Goal: Check status: Check status

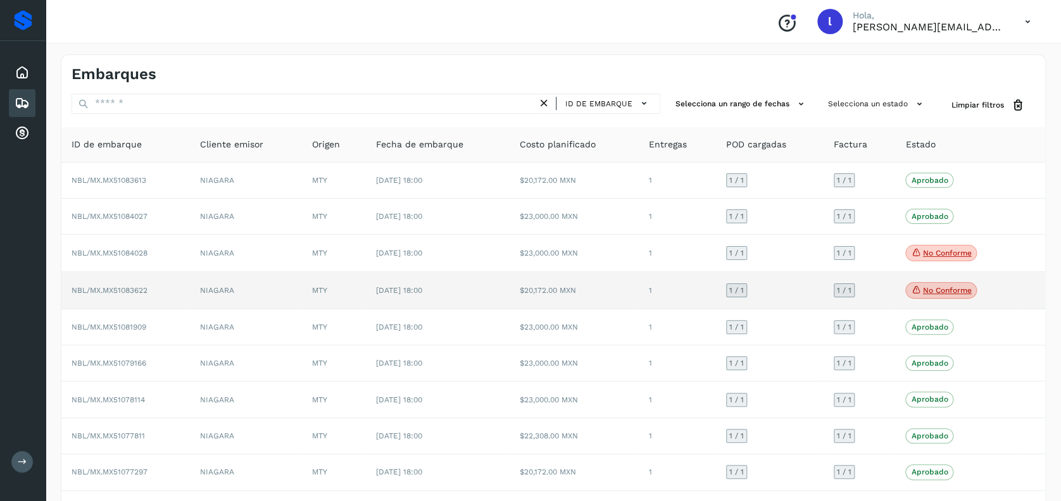
click at [172, 287] on td "NBL/MX.MX51083622" at bounding box center [125, 290] width 128 height 37
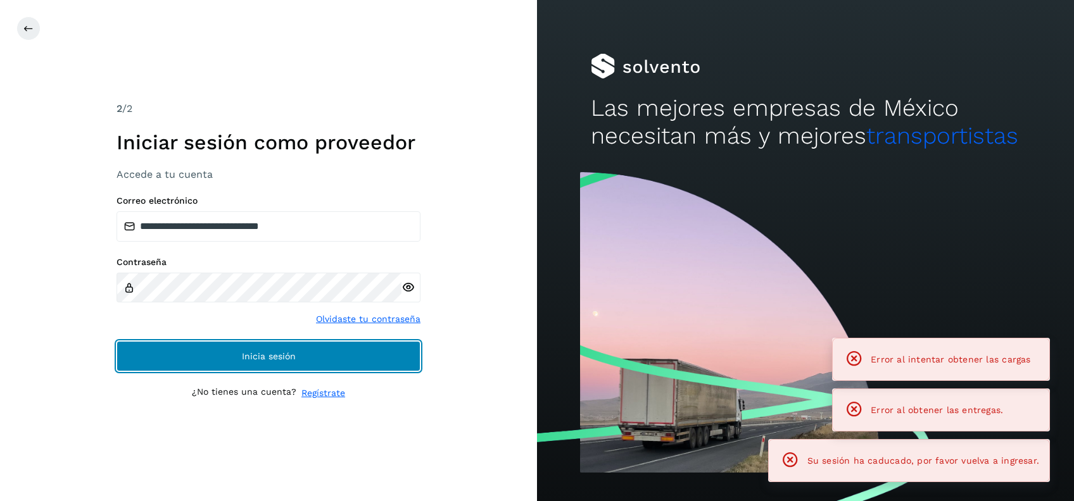
click at [227, 352] on button "Inicia sesión" at bounding box center [268, 356] width 304 height 30
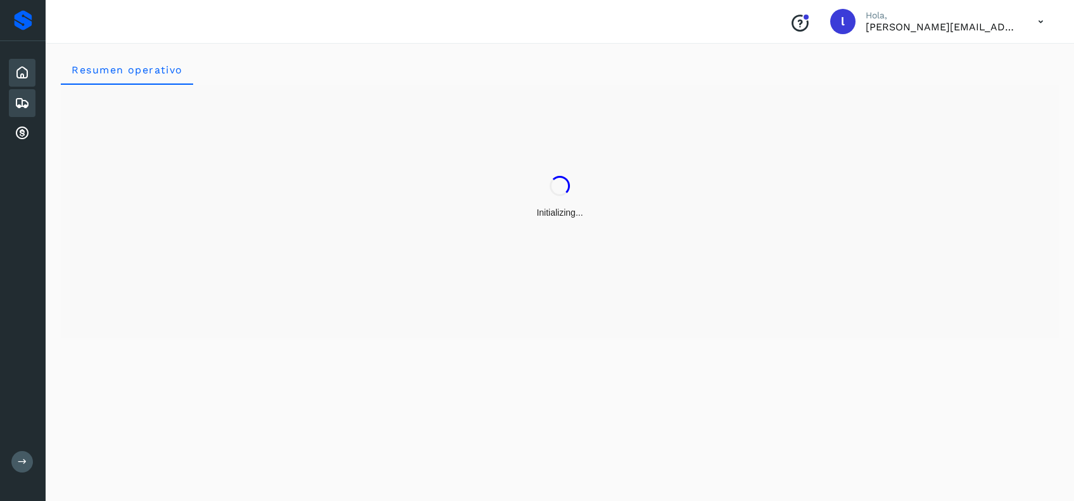
click at [27, 91] on div "Embarques" at bounding box center [22, 103] width 27 height 28
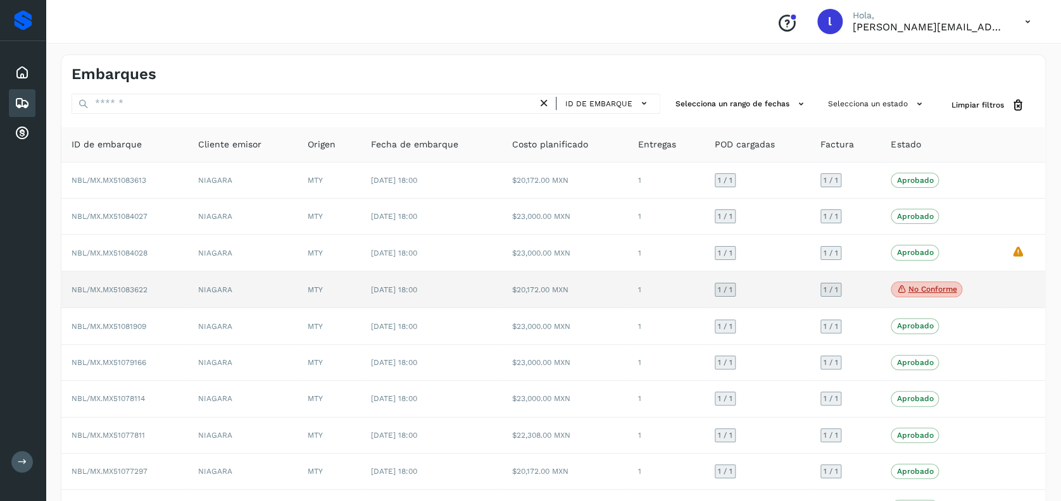
click at [167, 292] on td "NBL/MX.MX51083622" at bounding box center [124, 290] width 127 height 37
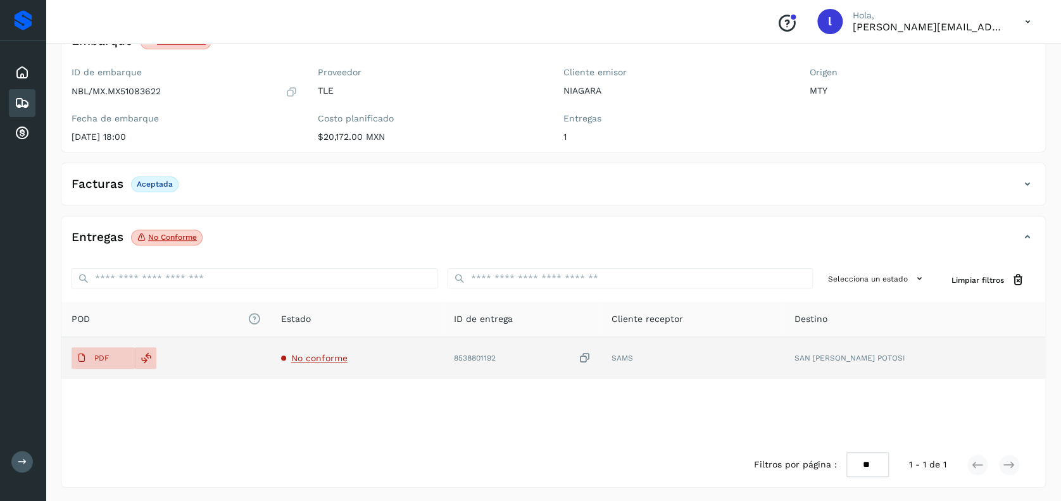
scroll to position [99, 0]
click at [142, 358] on icon at bounding box center [146, 356] width 11 height 11
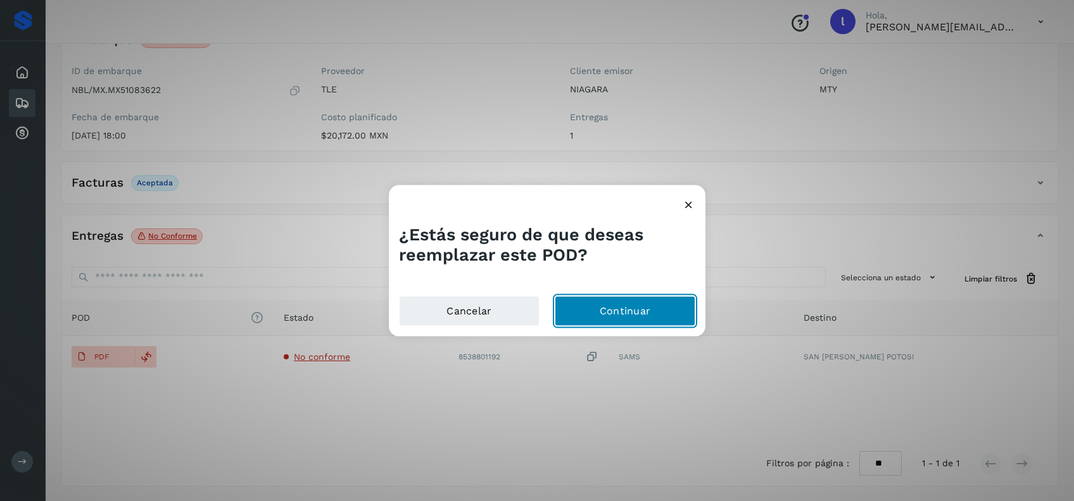
click at [623, 310] on button "Continuar" at bounding box center [624, 311] width 141 height 30
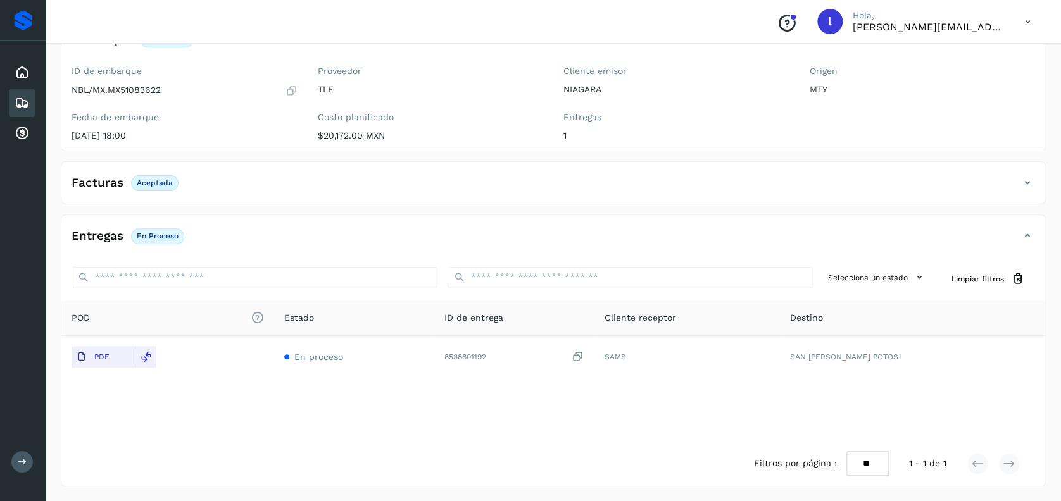
click at [27, 98] on icon at bounding box center [22, 103] width 15 height 15
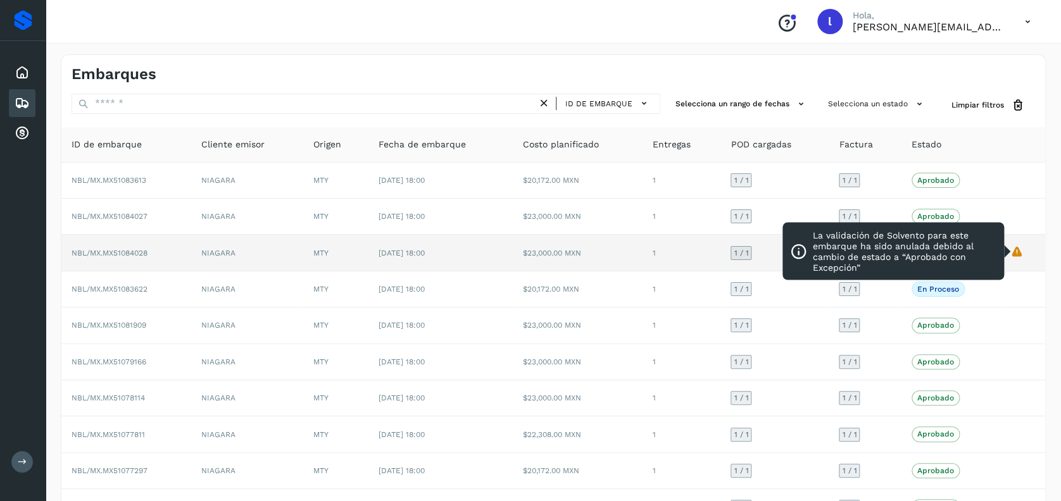
click at [1022, 250] on icon "La validación de Solvento para este embarque ha sido anulada debido al cambio d…" at bounding box center [1016, 251] width 13 height 13
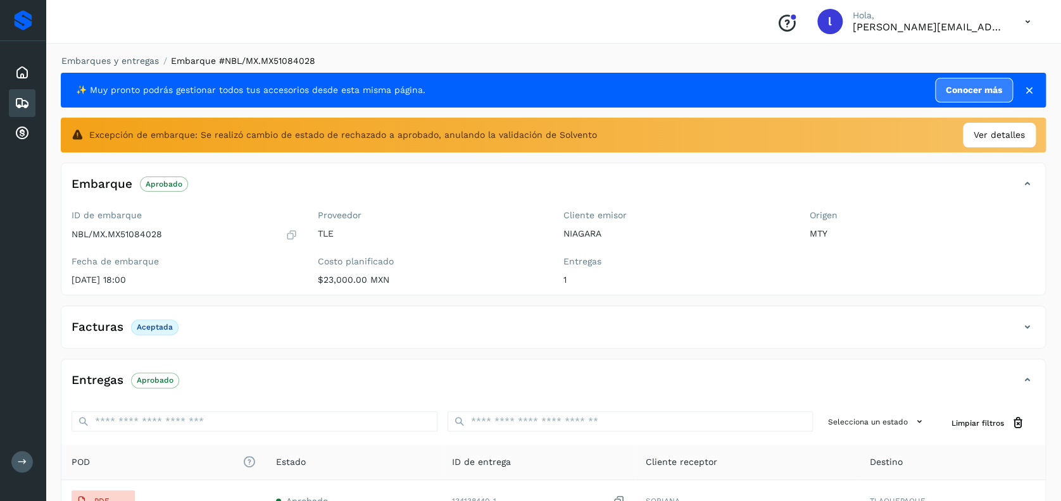
click at [12, 101] on div "Embarques" at bounding box center [22, 103] width 27 height 28
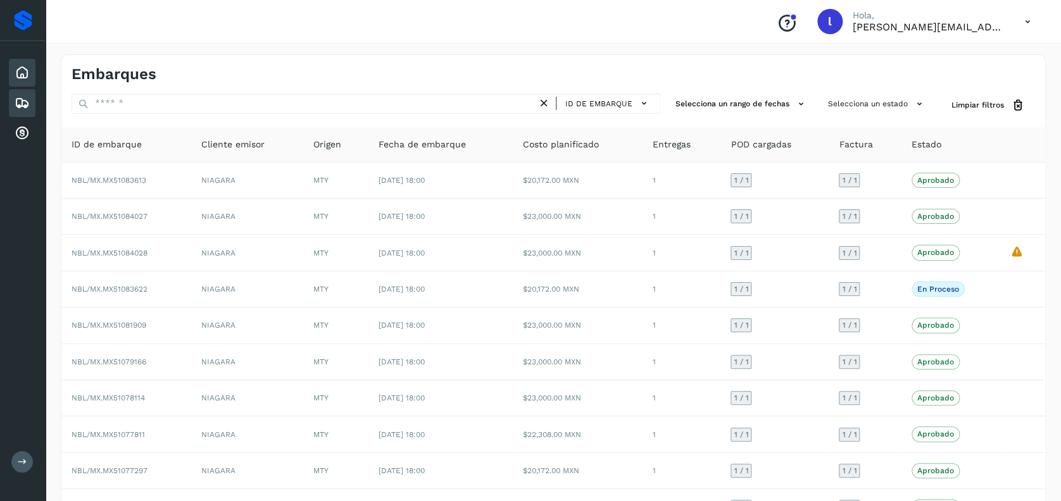
click at [22, 76] on icon at bounding box center [22, 72] width 15 height 15
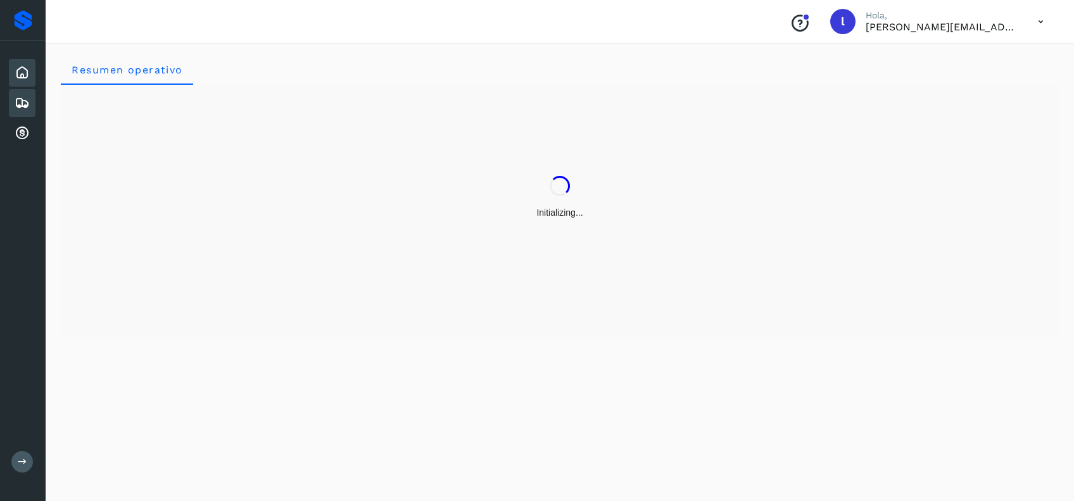
click at [26, 99] on icon at bounding box center [22, 103] width 15 height 15
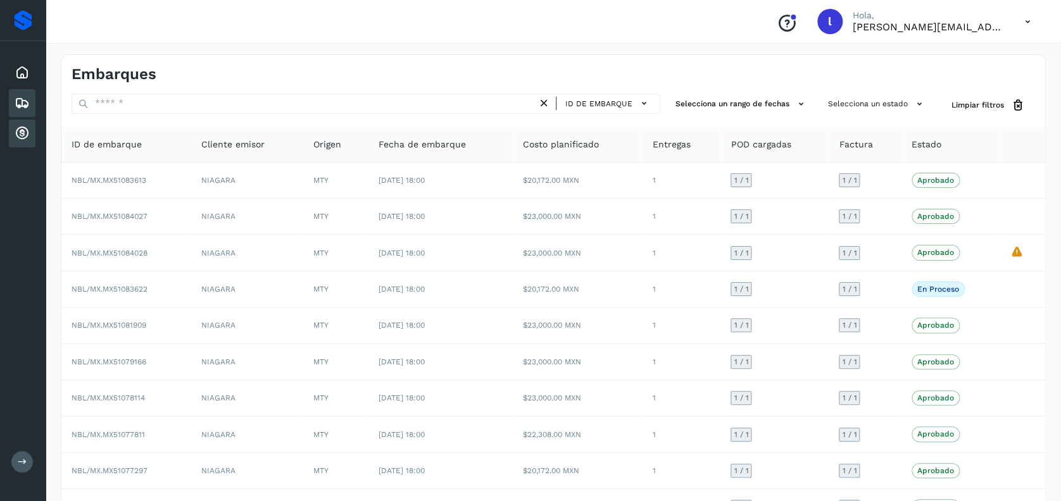
click at [27, 126] on icon at bounding box center [22, 133] width 15 height 15
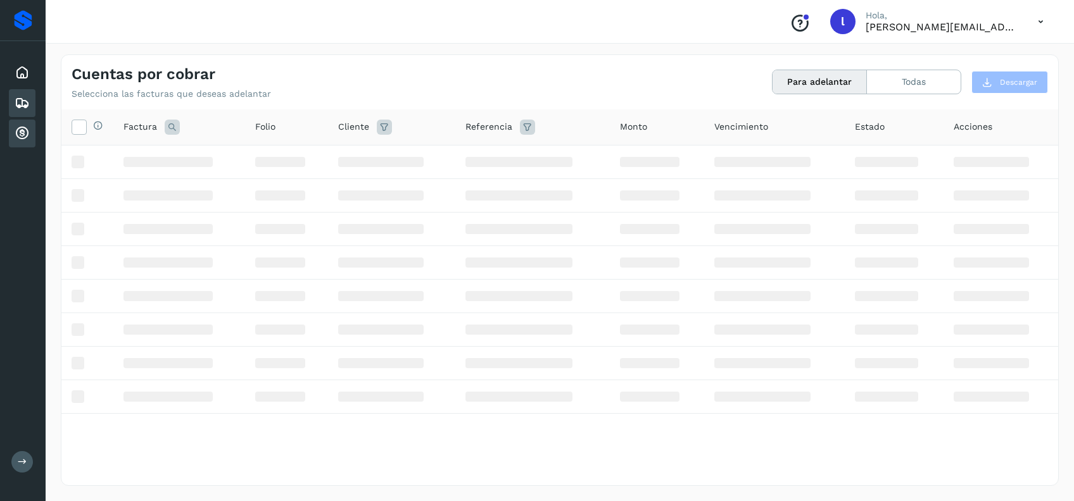
click at [18, 98] on icon at bounding box center [22, 103] width 15 height 15
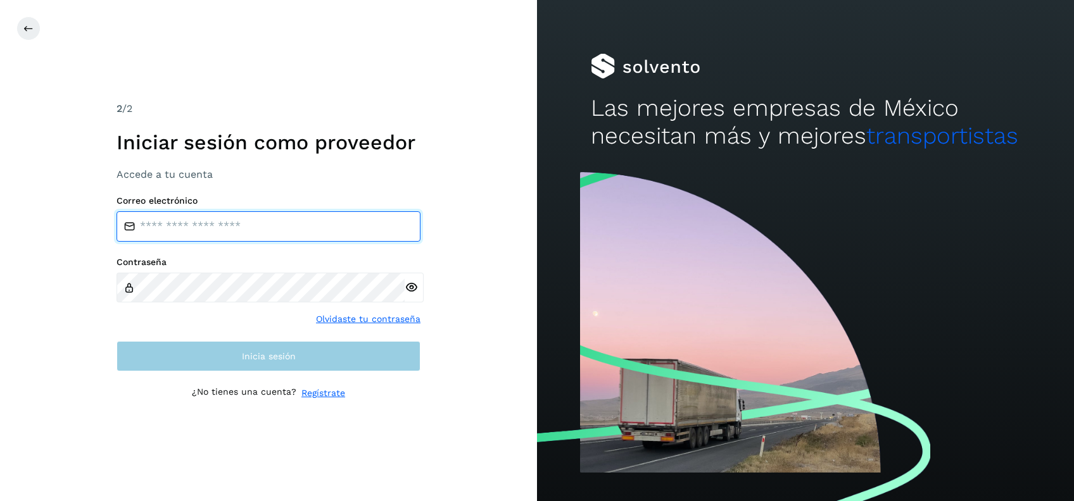
type input "**********"
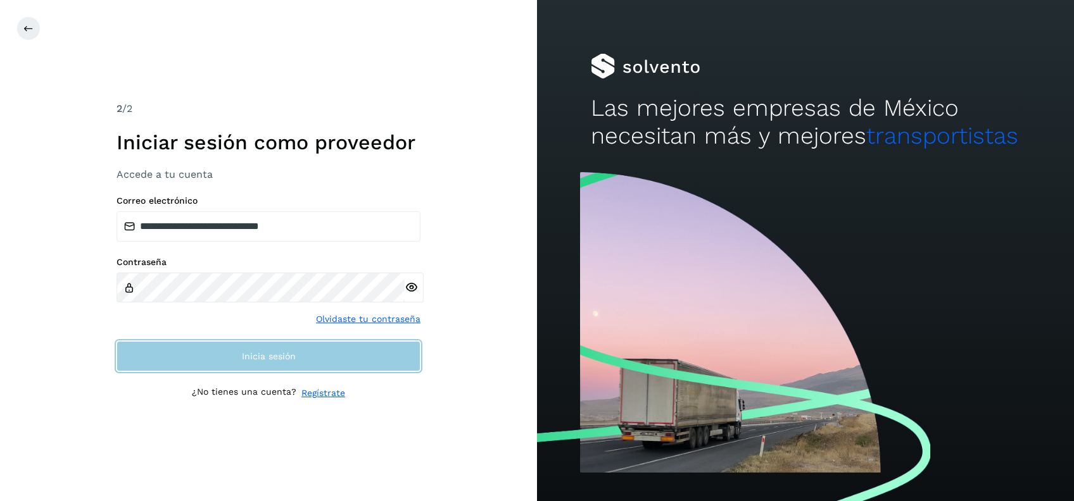
click at [214, 362] on button "Inicia sesión" at bounding box center [268, 356] width 304 height 30
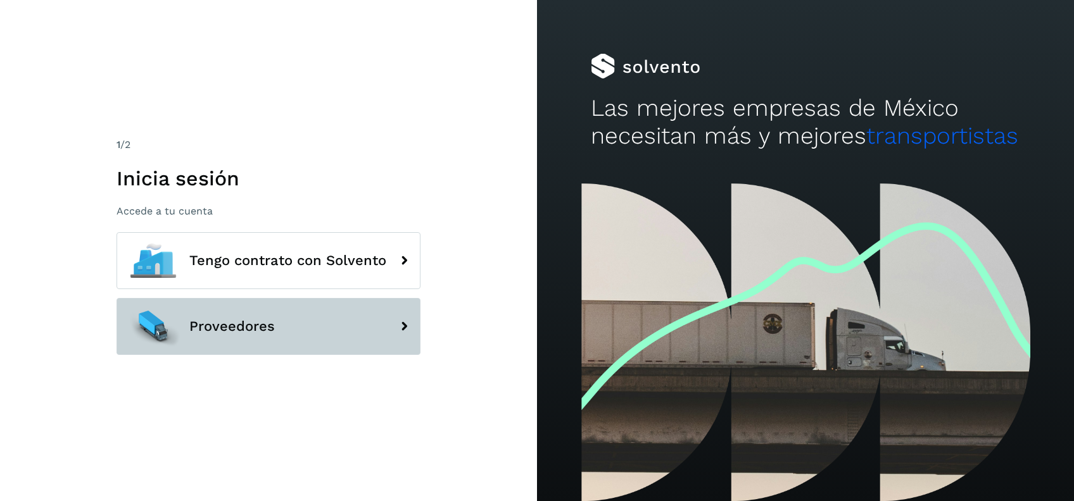
click at [232, 337] on button "Proveedores" at bounding box center [268, 326] width 304 height 57
click at [410, 326] on icon at bounding box center [403, 326] width 25 height 25
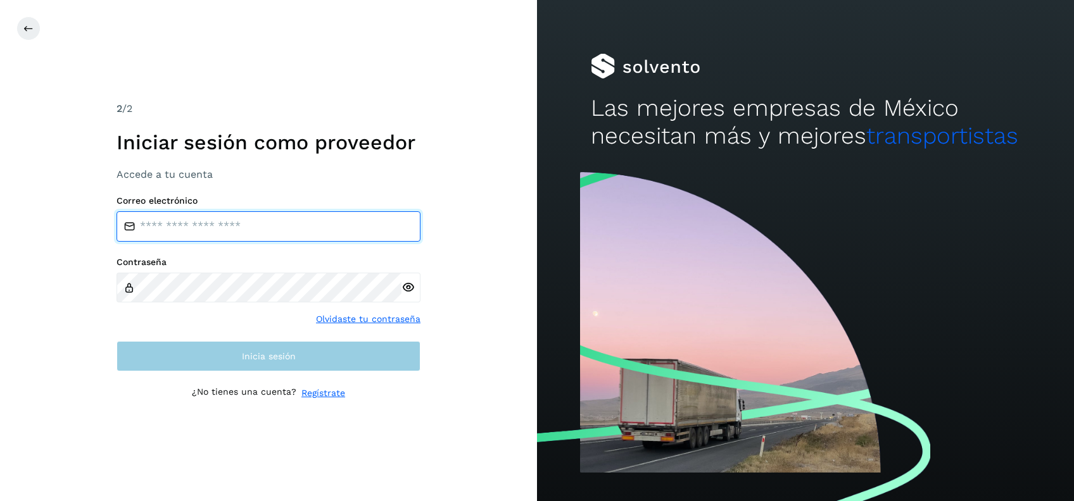
type input "**********"
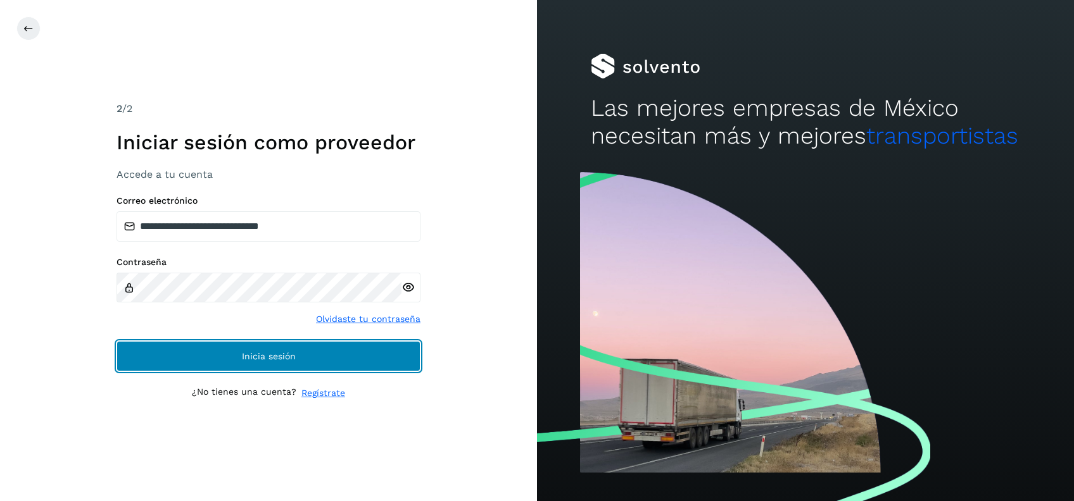
click at [258, 359] on span "Inicia sesión" at bounding box center [269, 356] width 54 height 9
click at [265, 354] on span "Inicia sesión" at bounding box center [269, 356] width 54 height 9
click at [318, 351] on button "Inicia sesión" at bounding box center [268, 356] width 304 height 30
click at [207, 365] on button "Inicia sesión" at bounding box center [268, 356] width 304 height 30
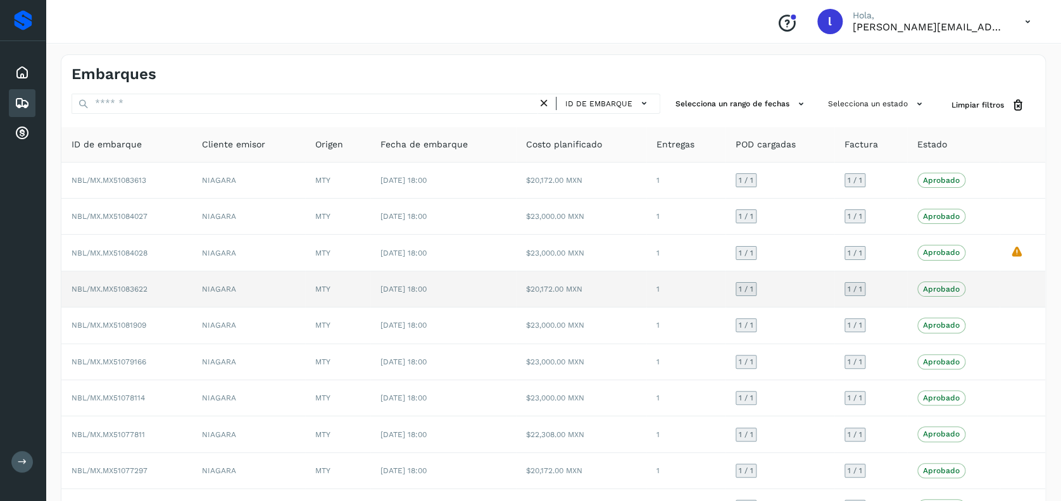
click at [826, 287] on td "1 / 1" at bounding box center [779, 290] width 109 height 36
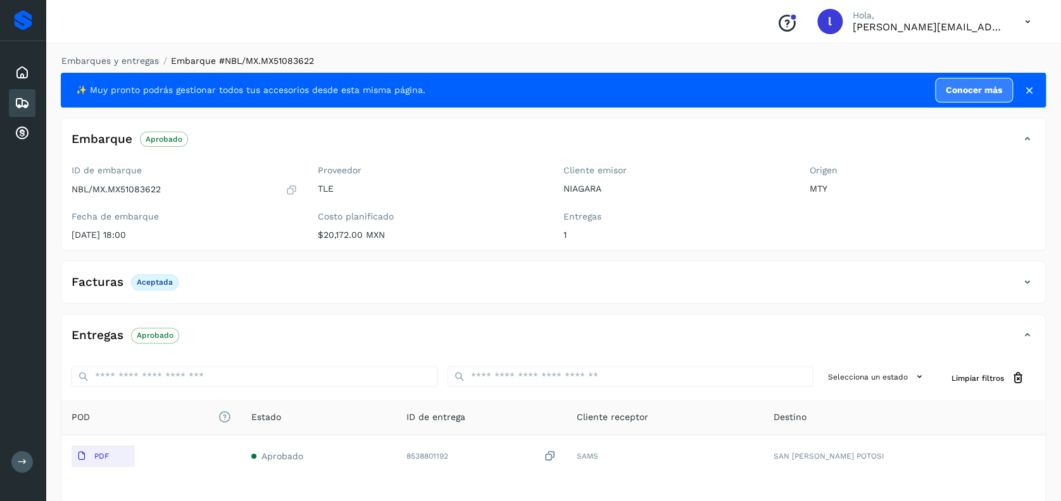
click at [18, 99] on icon at bounding box center [22, 103] width 15 height 15
